Goal: Information Seeking & Learning: Learn about a topic

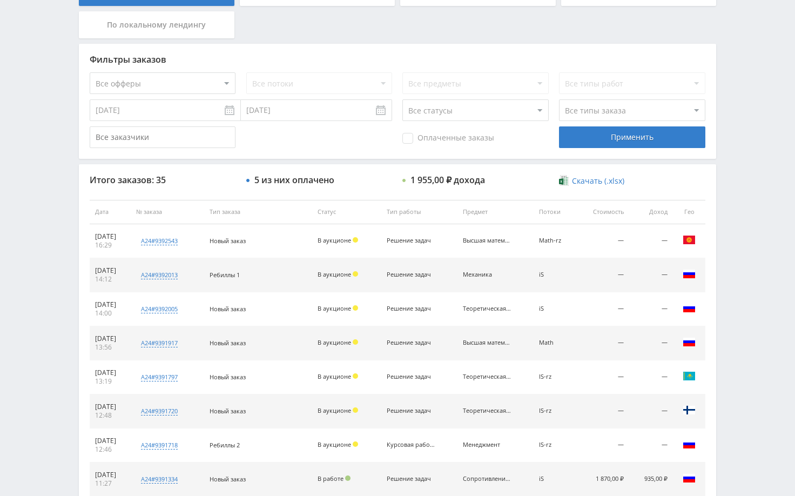
scroll to position [270, 0]
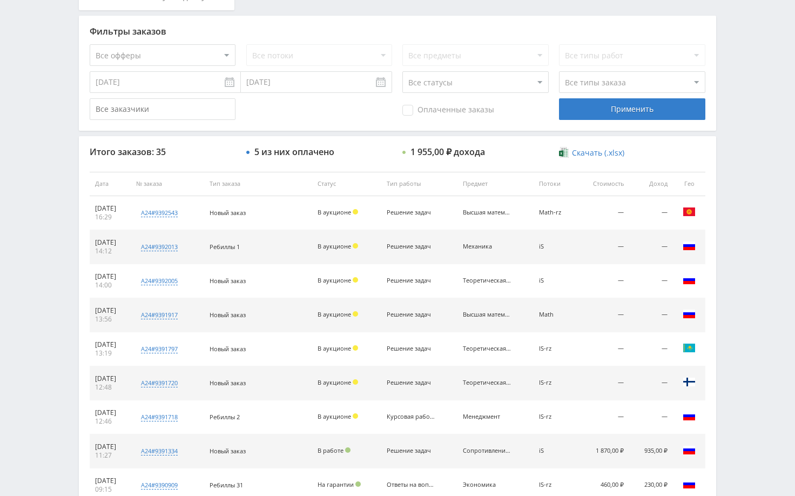
click at [737, 281] on div "Telegram-канал Инструменты База знаний Ваш менеджер: Alex Alex Online @edugram_…" at bounding box center [397, 183] width 795 height 907
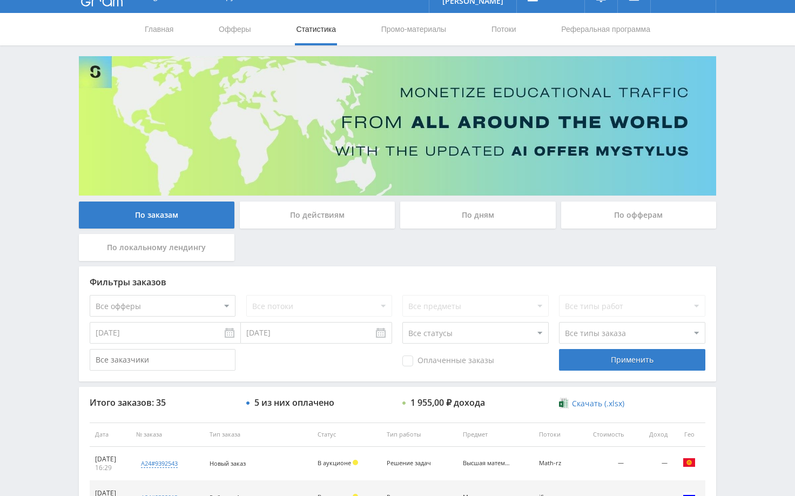
scroll to position [0, 0]
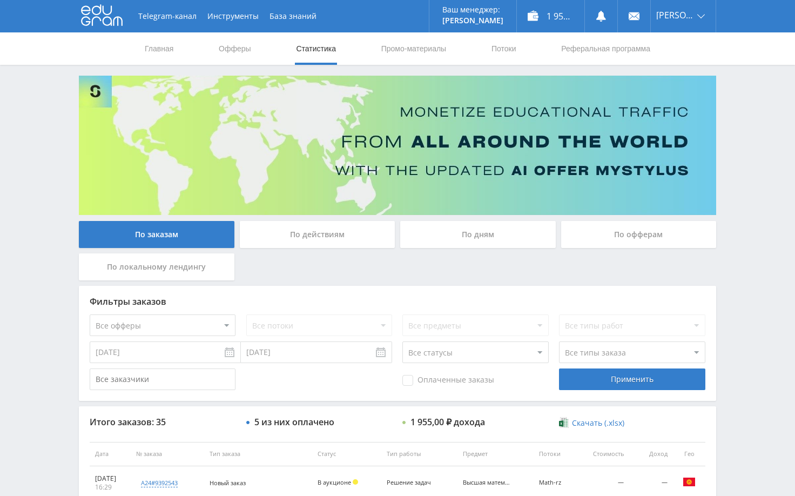
click at [741, 219] on div "Telegram-канал Инструменты База знаний Ваш менеджер: Alex Alex Online @edugram_…" at bounding box center [397, 453] width 795 height 907
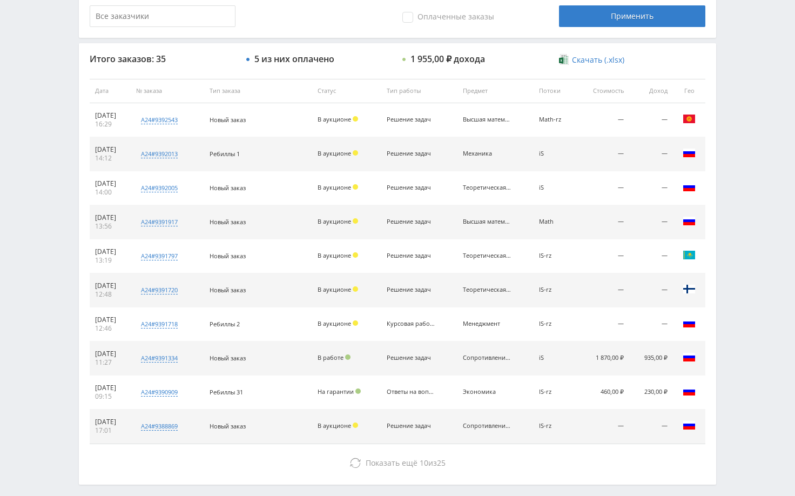
scroll to position [378, 0]
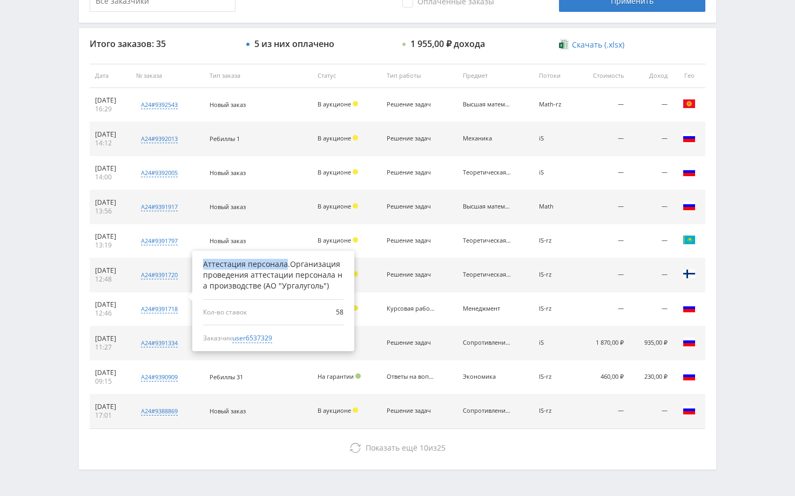
drag, startPoint x: 220, startPoint y: 262, endPoint x: 300, endPoint y: 266, distance: 80.1
click at [300, 266] on div "Аттестация персонала.Организация проведения аттестации персонала на производств…" at bounding box center [273, 275] width 140 height 32
copy div "Аттестация персонала"
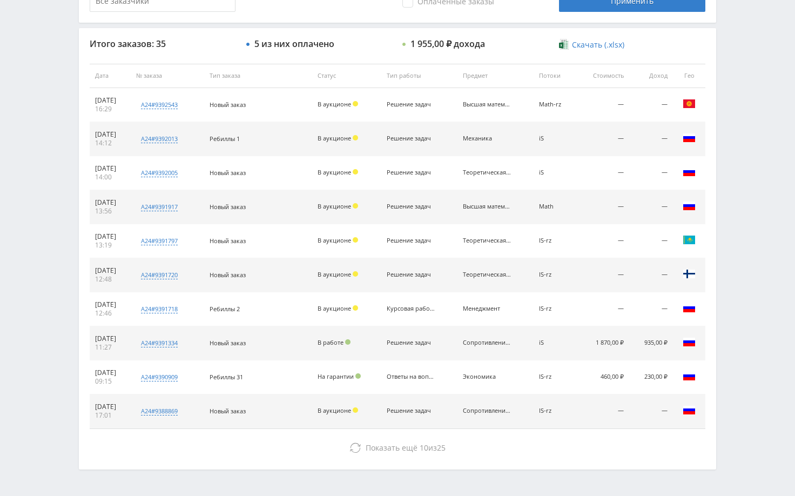
click at [754, 313] on div "Telegram-канал Инструменты База знаний Ваш менеджер: [PERSON_NAME] Online @edug…" at bounding box center [397, 75] width 795 height 907
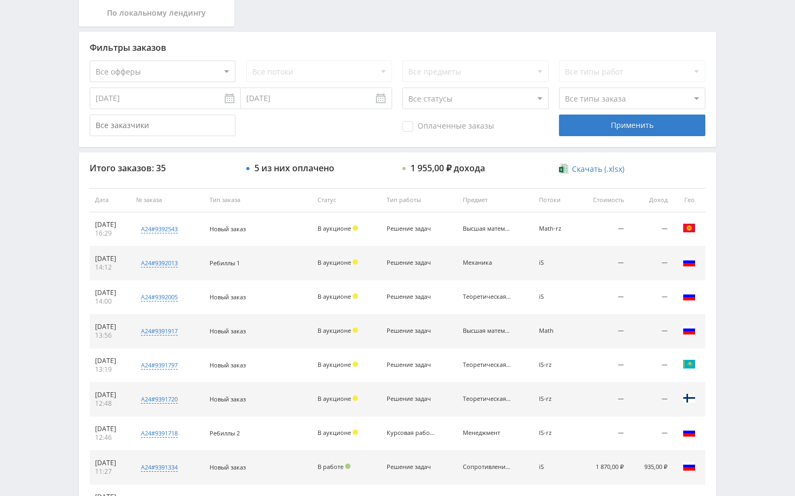
scroll to position [216, 0]
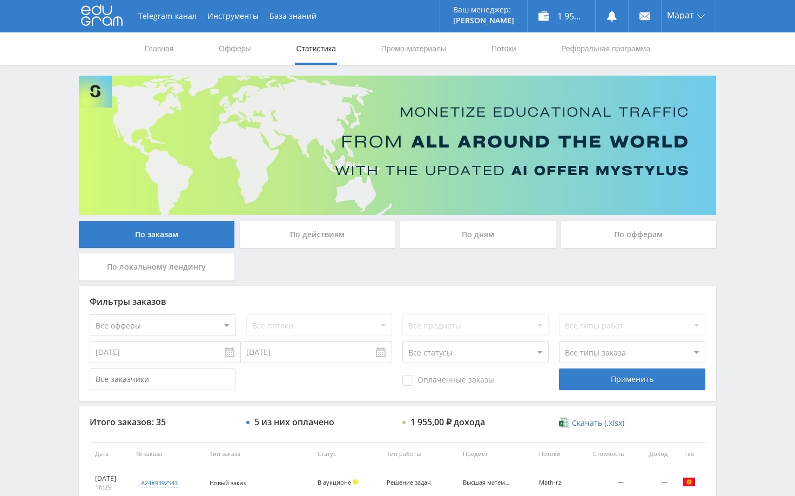
click at [766, 159] on div "Telegram-канал Инструменты База знаний Ваш менеджер: Alex Alex Online @edugram_…" at bounding box center [397, 453] width 795 height 907
click at [750, 138] on div "Telegram-канал Инструменты База знаний Ваш менеджер: Alex Alex Online @edugram_…" at bounding box center [397, 453] width 795 height 907
